Goal: Use online tool/utility: Utilize a website feature to perform a specific function

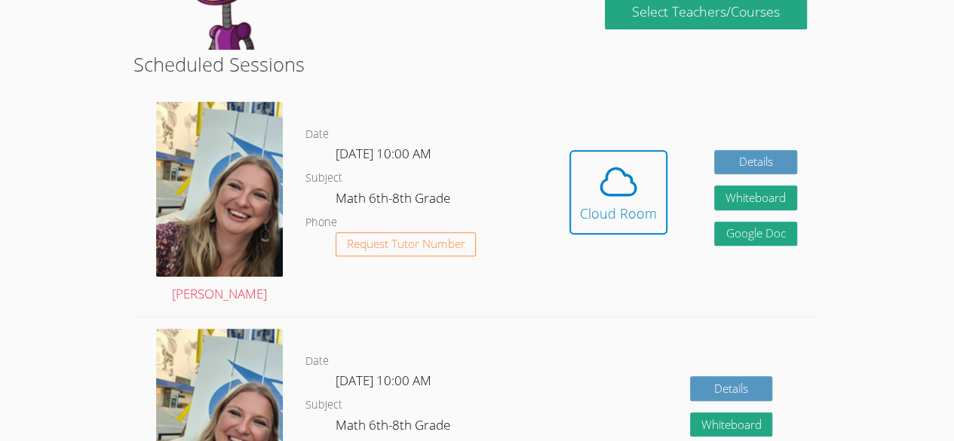
scroll to position [265, 0]
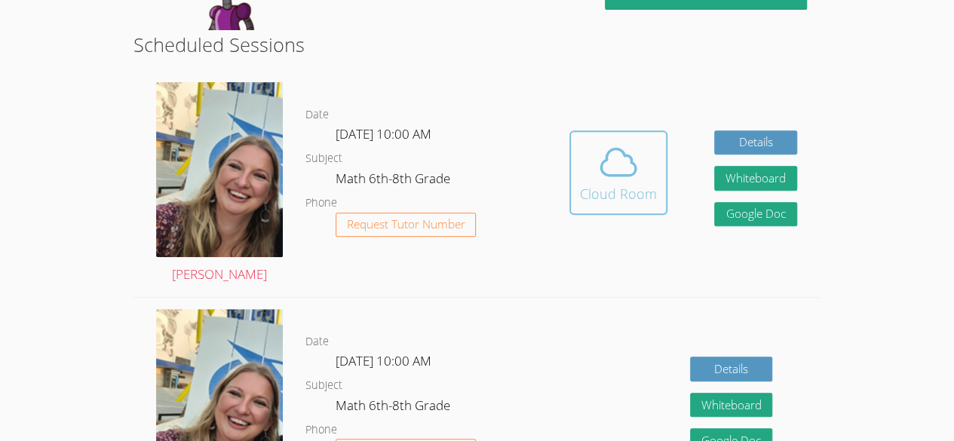
click at [608, 207] on button "Cloud Room" at bounding box center [618, 172] width 98 height 84
click at [625, 155] on icon at bounding box center [618, 162] width 35 height 26
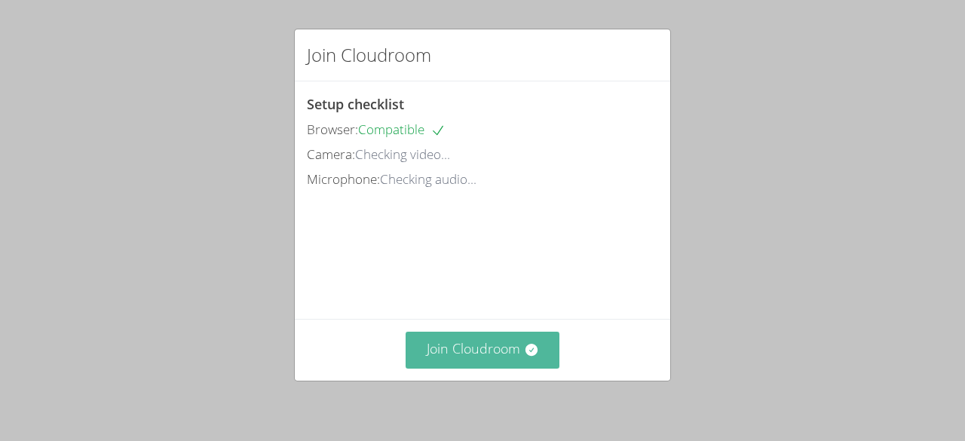
click at [499, 365] on button "Join Cloudroom" at bounding box center [483, 350] width 155 height 37
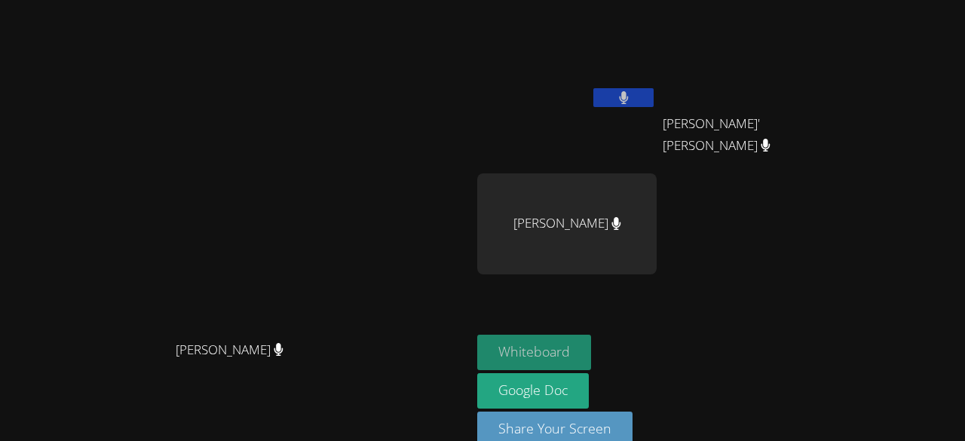
click at [591, 358] on button "Whiteboard" at bounding box center [534, 352] width 114 height 35
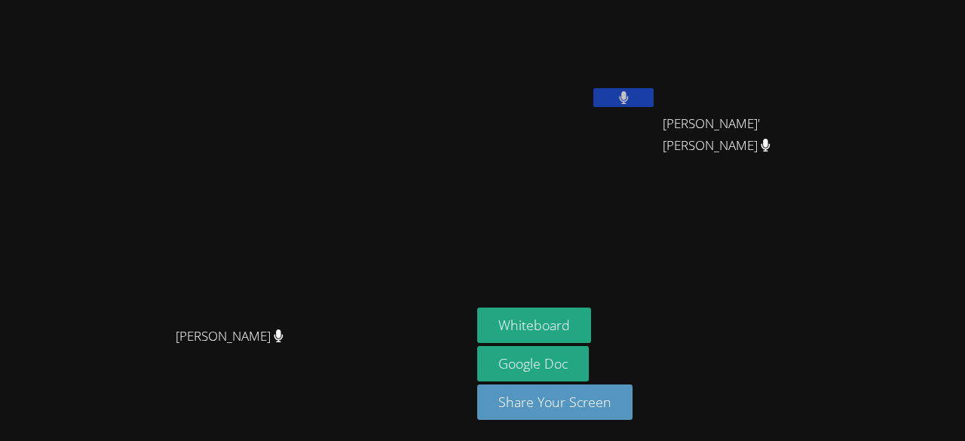
click at [843, 348] on div "Whiteboard Google Doc Share Your Screen" at bounding box center [659, 370] width 365 height 124
